Goal: Task Accomplishment & Management: Manage account settings

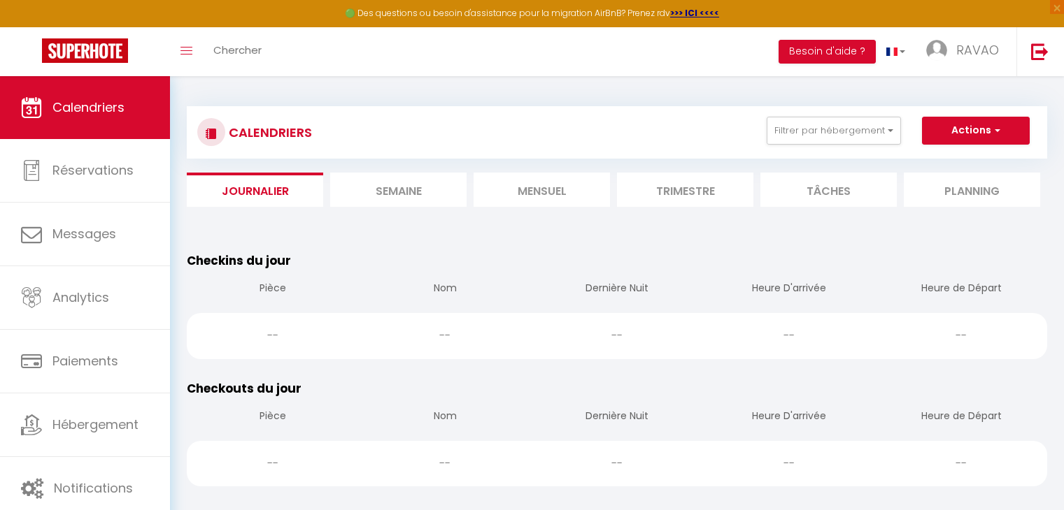
scroll to position [140, 0]
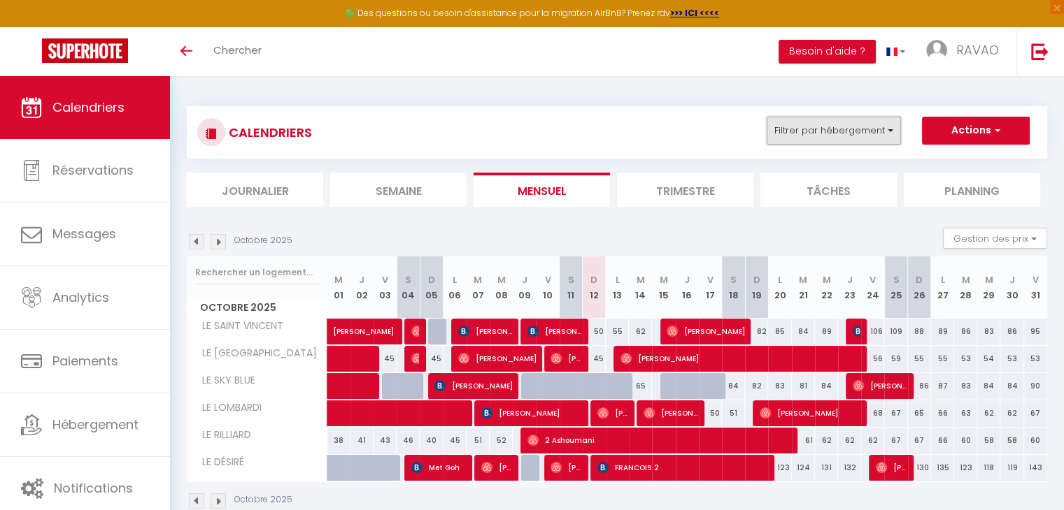
click at [782, 124] on button "Filtrer par hébergement" at bounding box center [833, 131] width 134 height 28
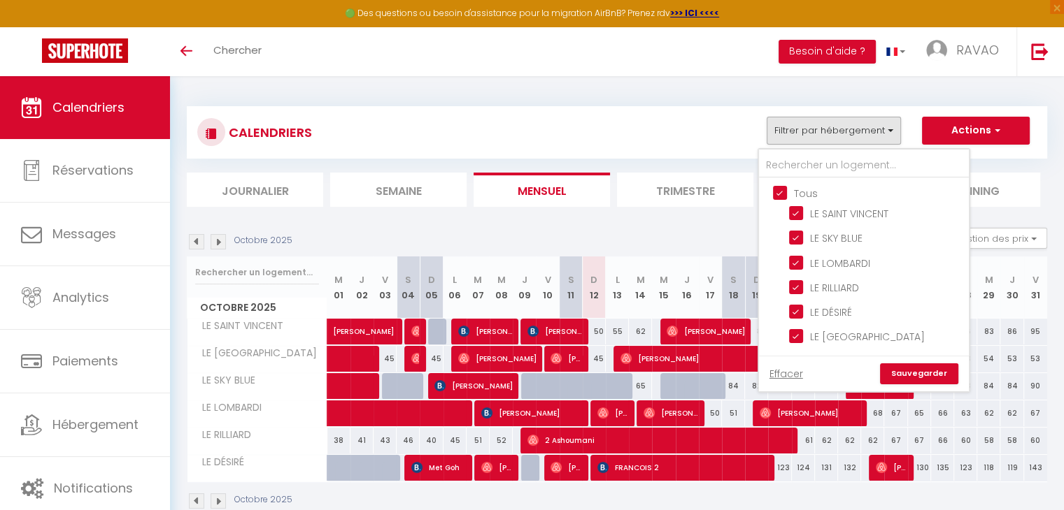
click at [643, 155] on div "CALENDRIERS Filtrer par hébergement Tous LE SAINT VINCENT LE SKY BLUE LE LOMBAR…" at bounding box center [617, 132] width 860 height 52
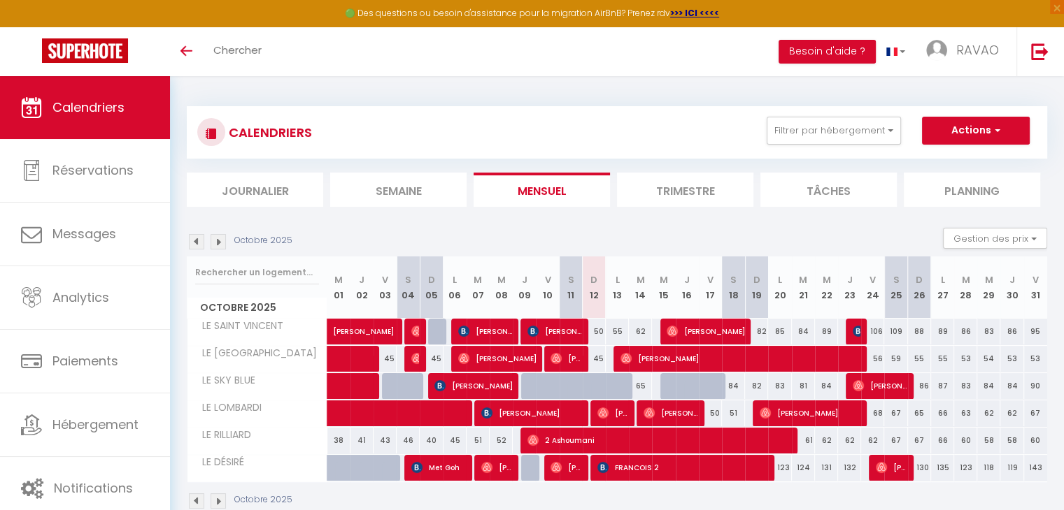
click at [294, 187] on li "Journalier" at bounding box center [255, 190] width 136 height 34
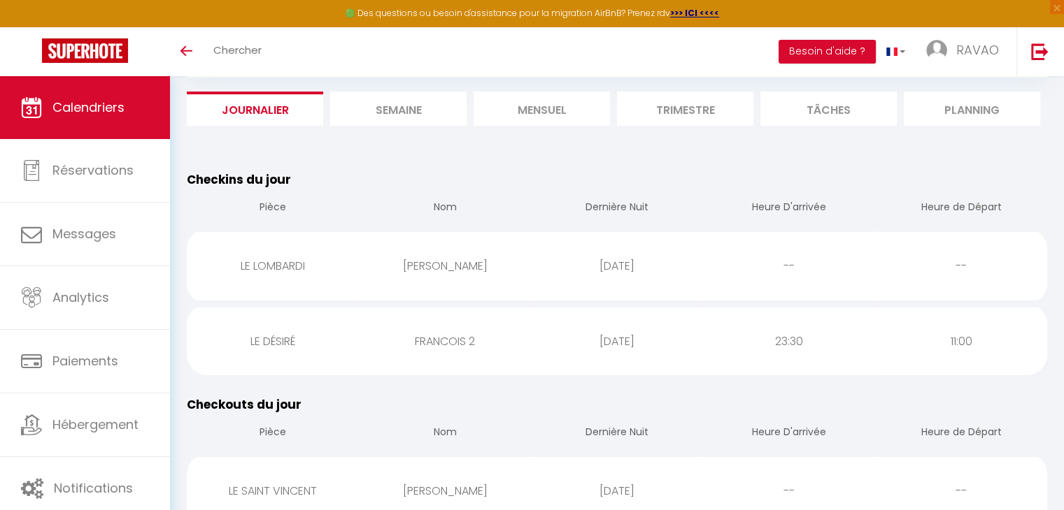
scroll to position [70, 0]
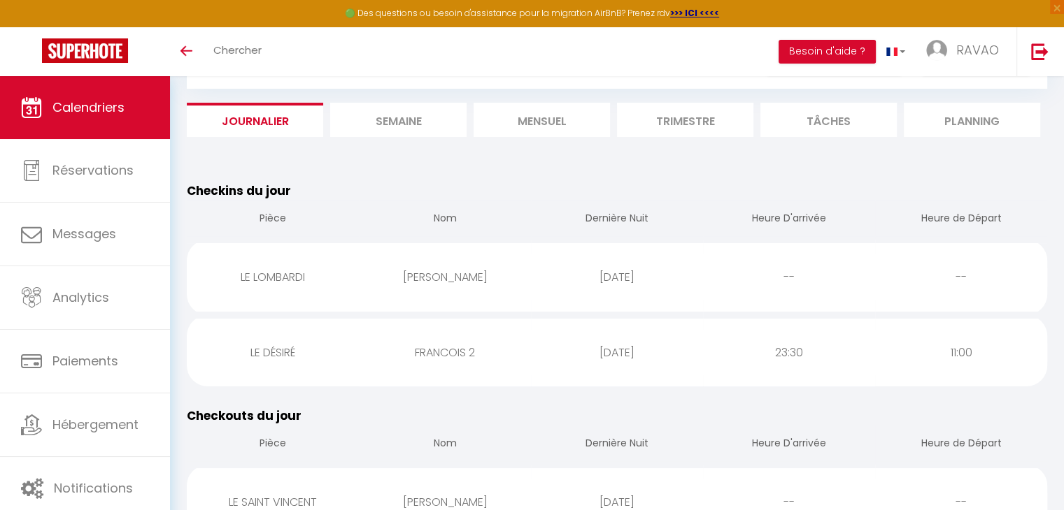
click at [408, 364] on div "FRANCOIS 2" at bounding box center [445, 352] width 172 height 45
select select "1"
select select "0"
select select "1"
select select
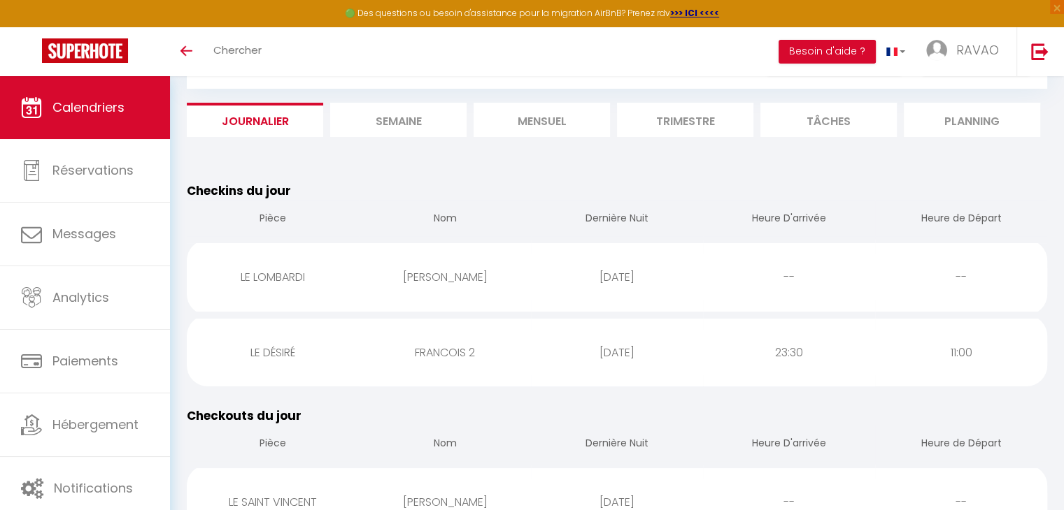
select select
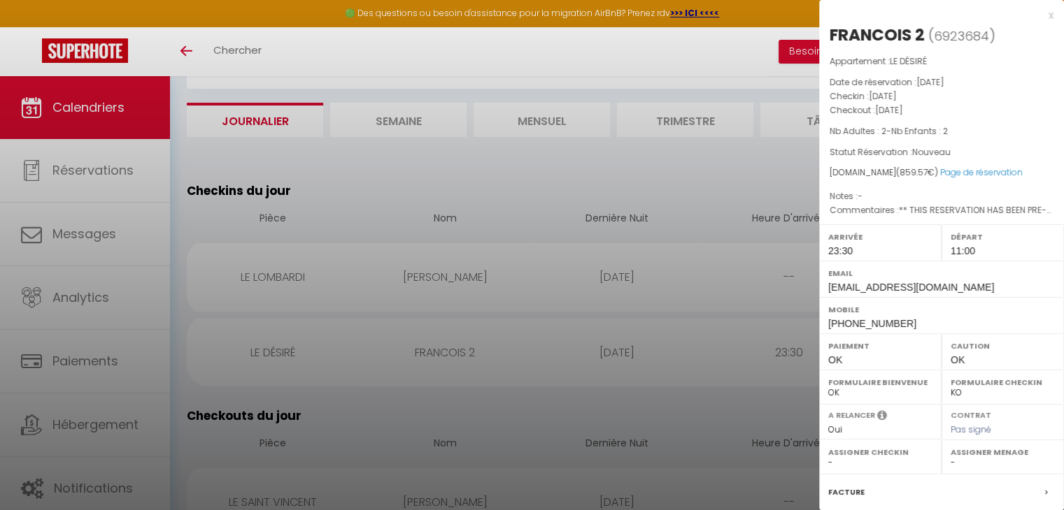
click at [459, 192] on div at bounding box center [532, 255] width 1064 height 510
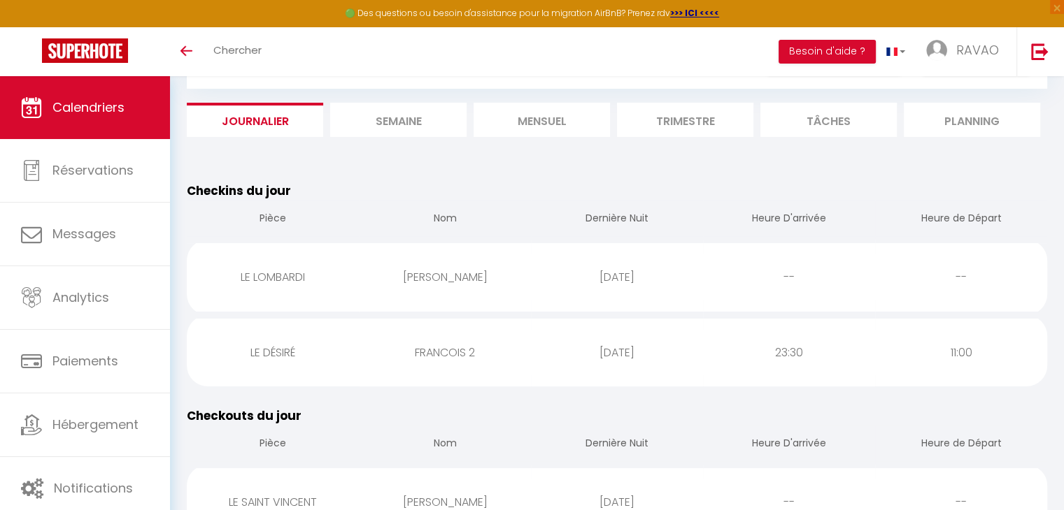
click at [459, 288] on div "[PERSON_NAME]" at bounding box center [445, 277] width 172 height 45
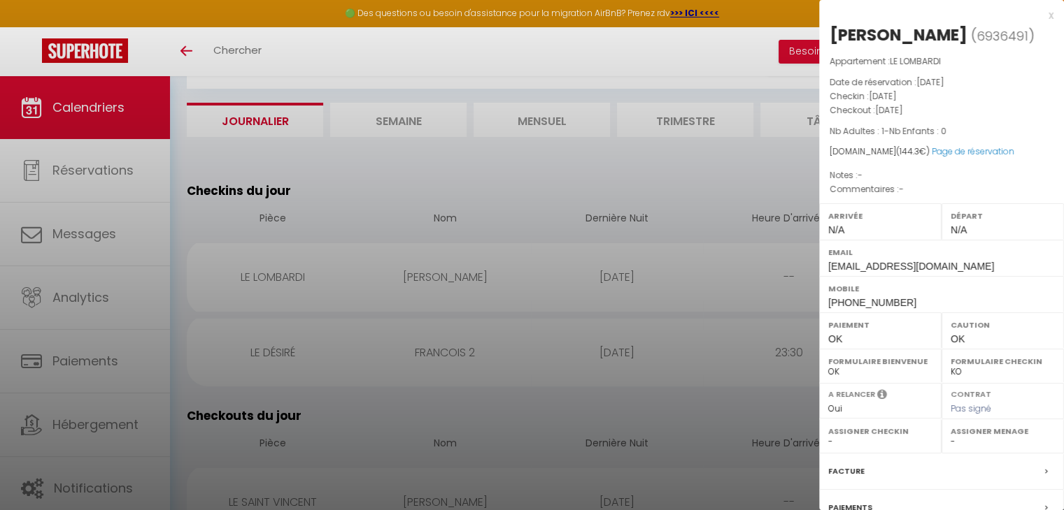
click at [508, 173] on div at bounding box center [532, 255] width 1064 height 510
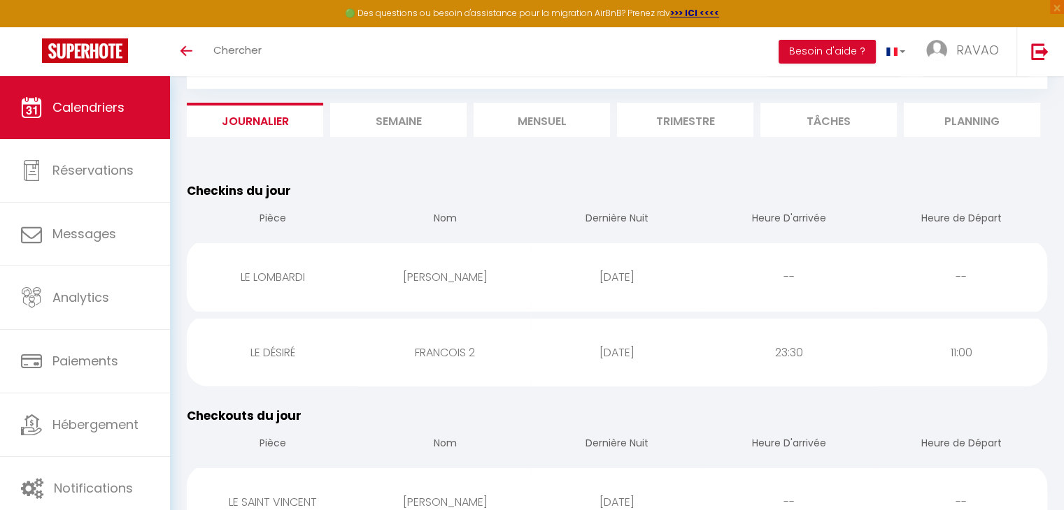
click at [547, 133] on li "Mensuel" at bounding box center [541, 120] width 136 height 34
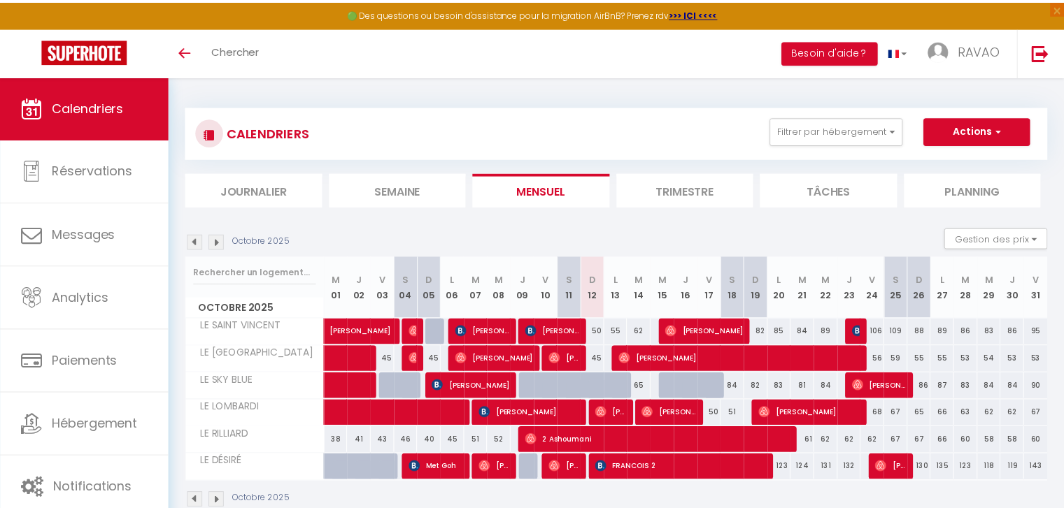
scroll to position [70, 0]
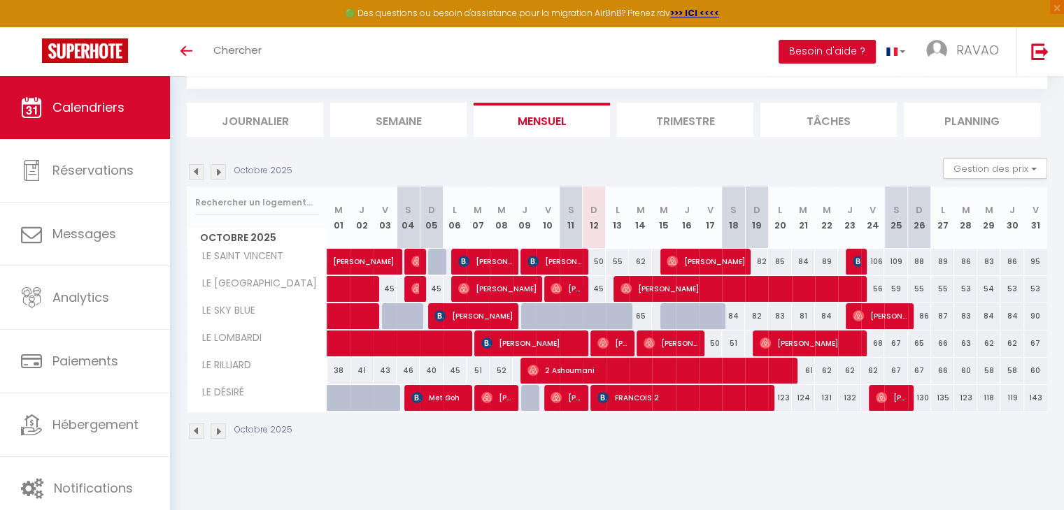
click at [675, 316] on div at bounding box center [686, 316] width 23 height 27
type input "72"
type input "Jeu 16 Octobre 2025"
type input "Ven 17 Octobre 2025"
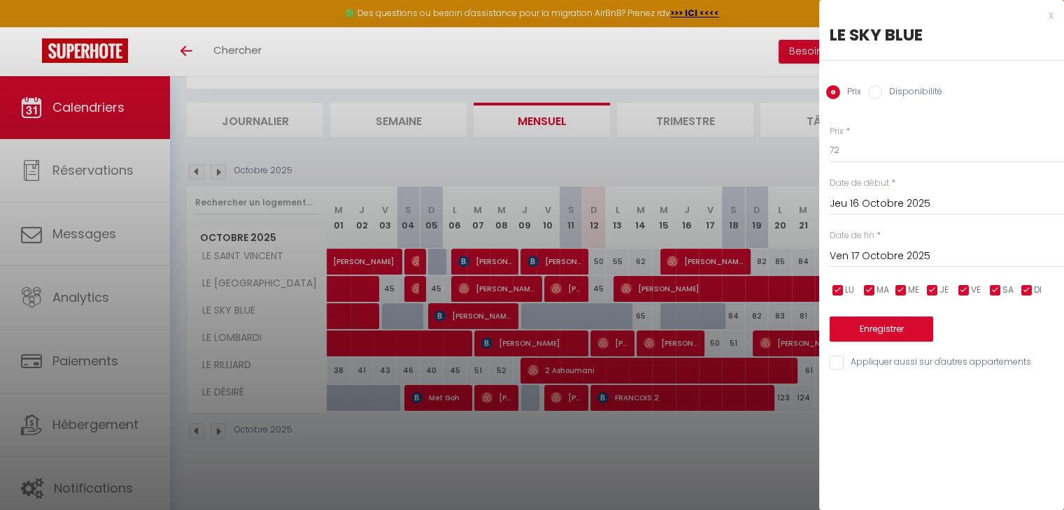
click at [880, 96] on input "Disponibilité" at bounding box center [875, 92] width 14 height 14
radio input "true"
radio input "false"
click at [855, 203] on input "Jeu 16 Octobre 2025" at bounding box center [946, 205] width 234 height 18
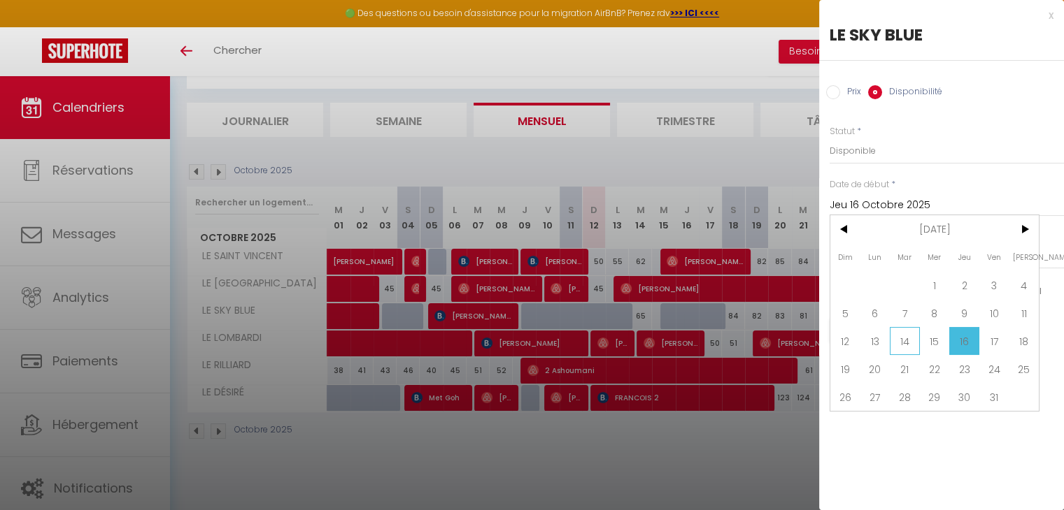
click at [909, 342] on span "14" at bounding box center [904, 341] width 30 height 28
type input "Mar 14 Octobre 2025"
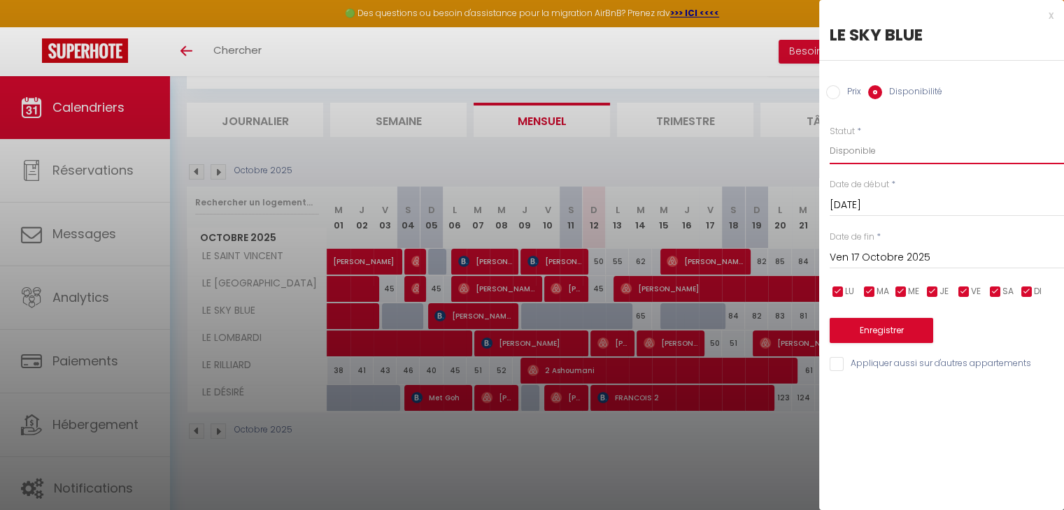
click at [856, 156] on select "Disponible Indisponible" at bounding box center [946, 151] width 234 height 27
select select "0"
click at [829, 138] on select "Disponible Indisponible" at bounding box center [946, 151] width 234 height 27
click at [869, 327] on button "Enregistrer" at bounding box center [880, 330] width 103 height 25
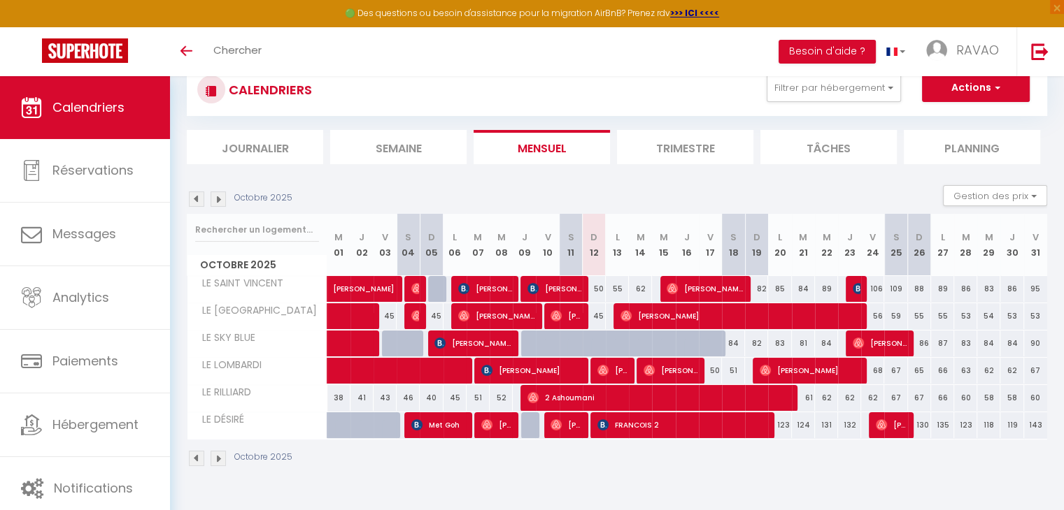
scroll to position [70, 0]
